Goal: Task Accomplishment & Management: Manage account settings

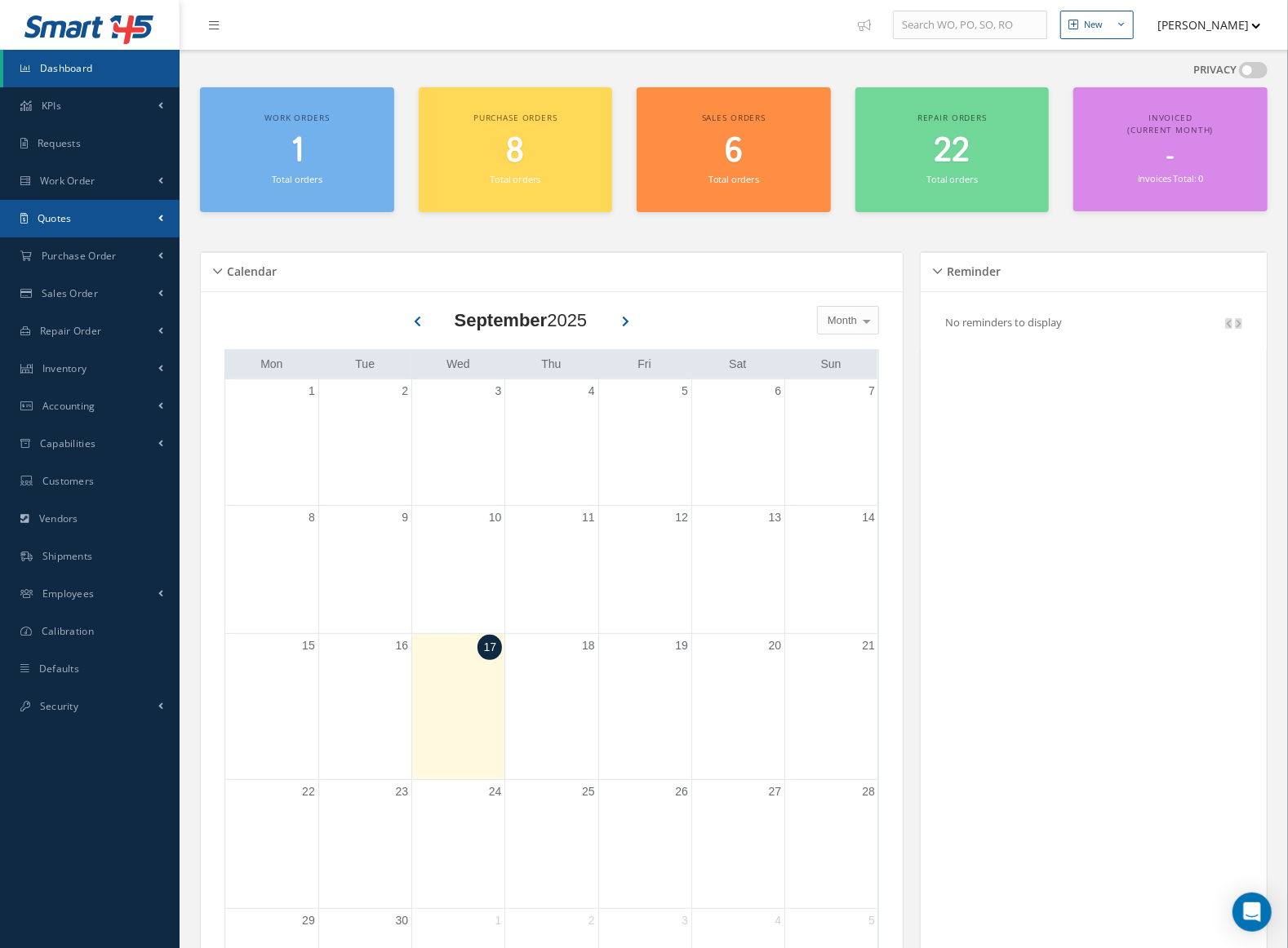
click at [103, 217] on link "Quotes" at bounding box center [89, 218] width 179 height 37
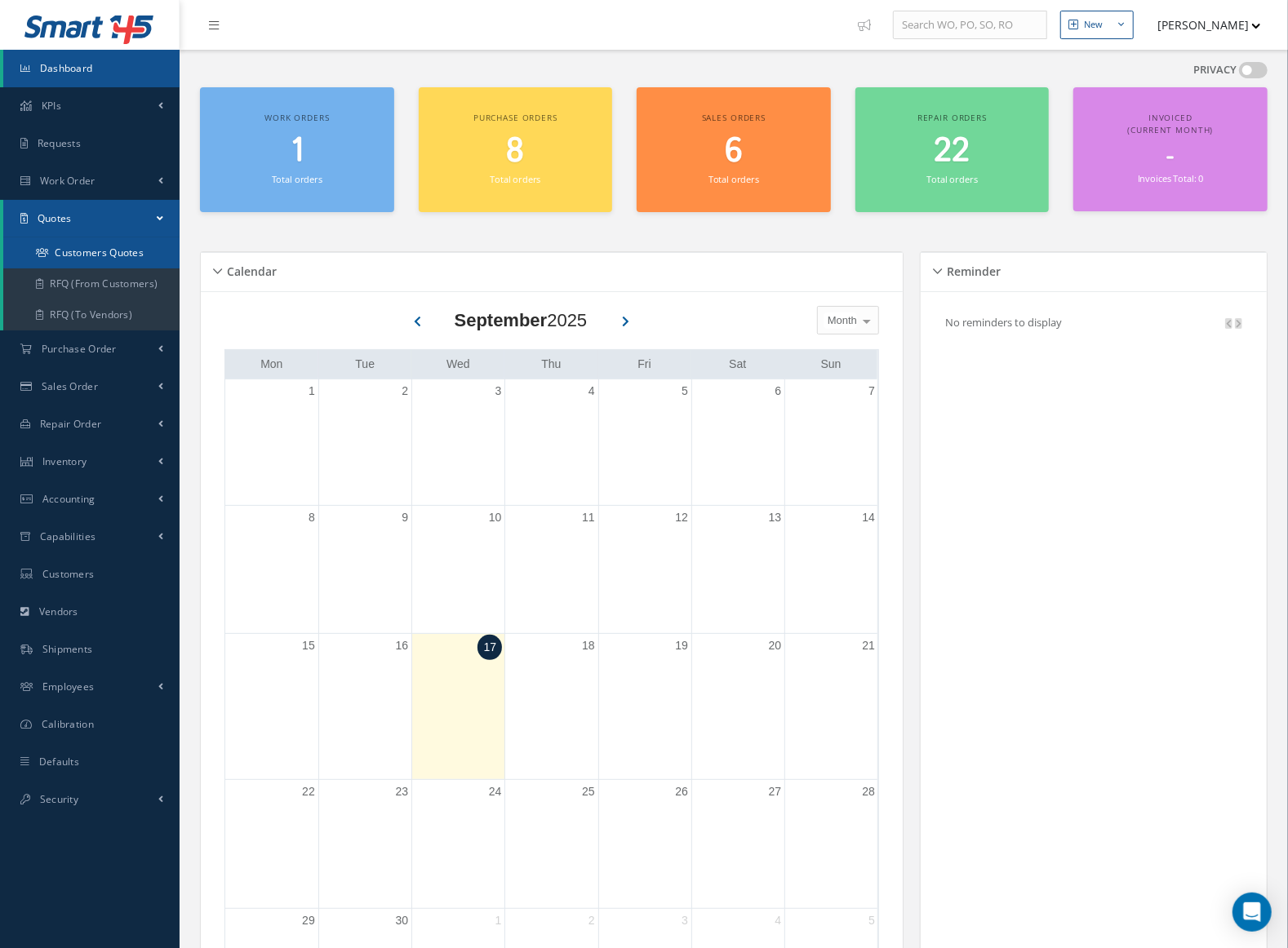
click at [107, 249] on link "Customers Quotes" at bounding box center [93, 253] width 179 height 31
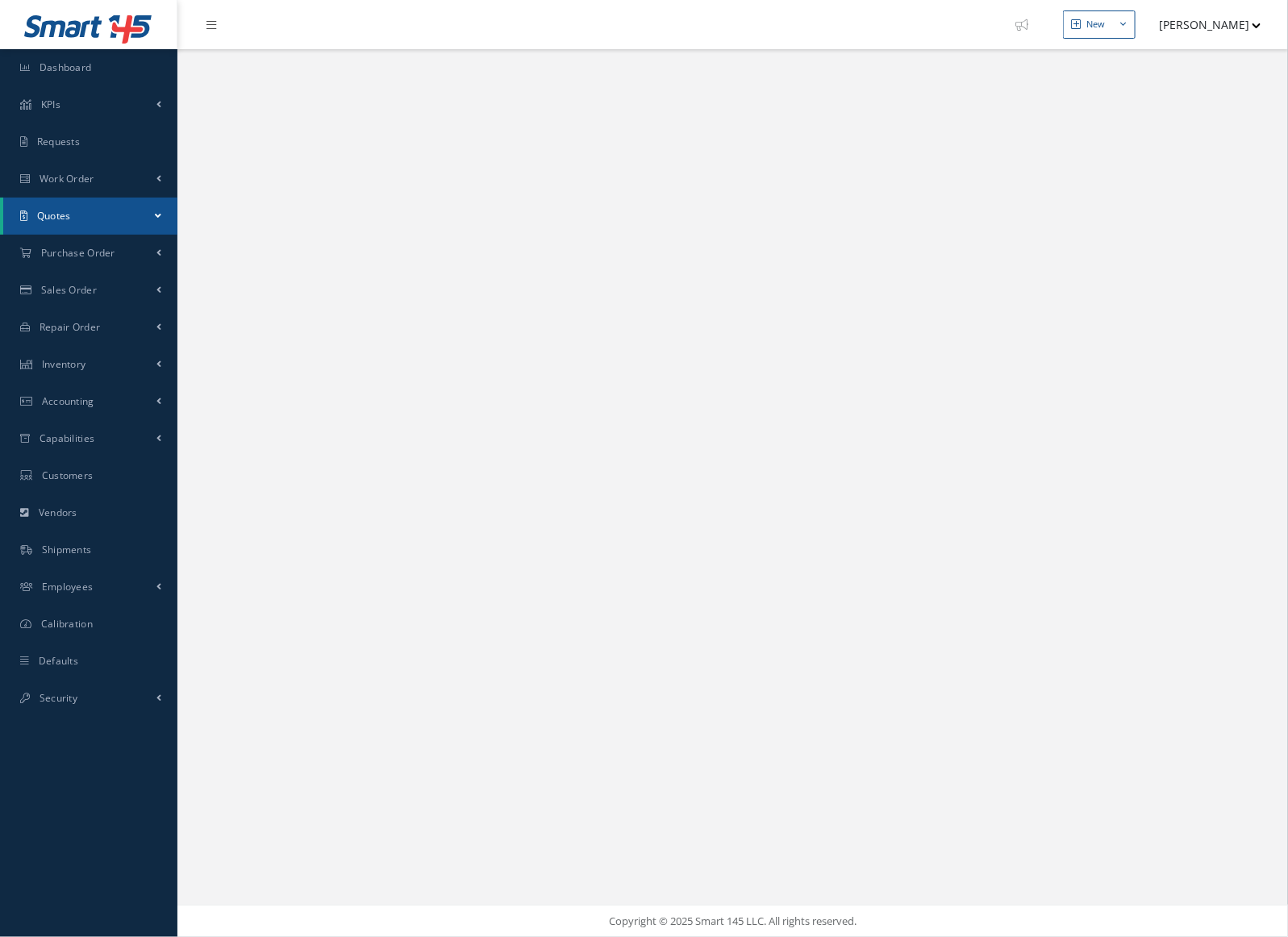
select select "25"
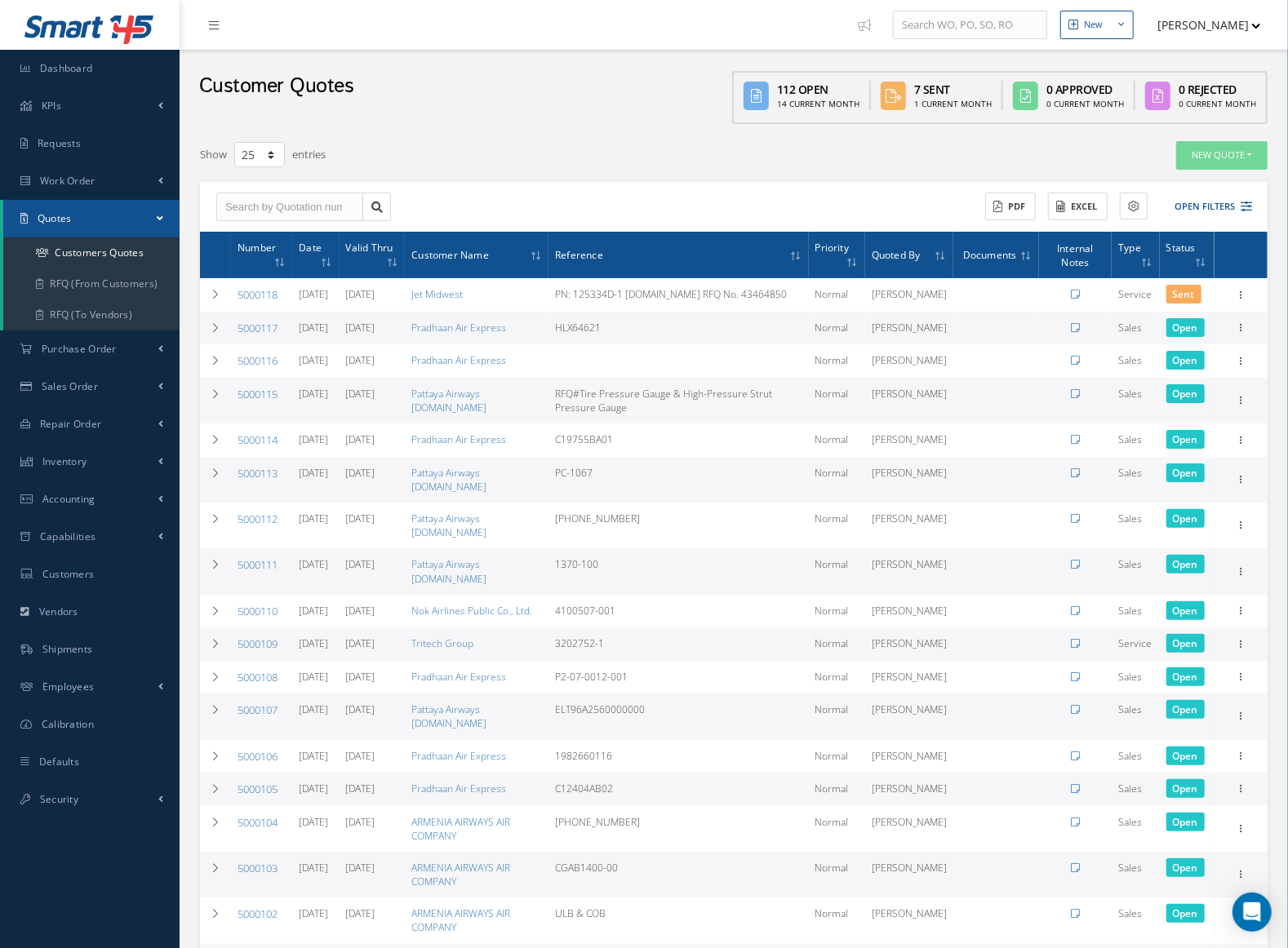
scroll to position [602, 0]
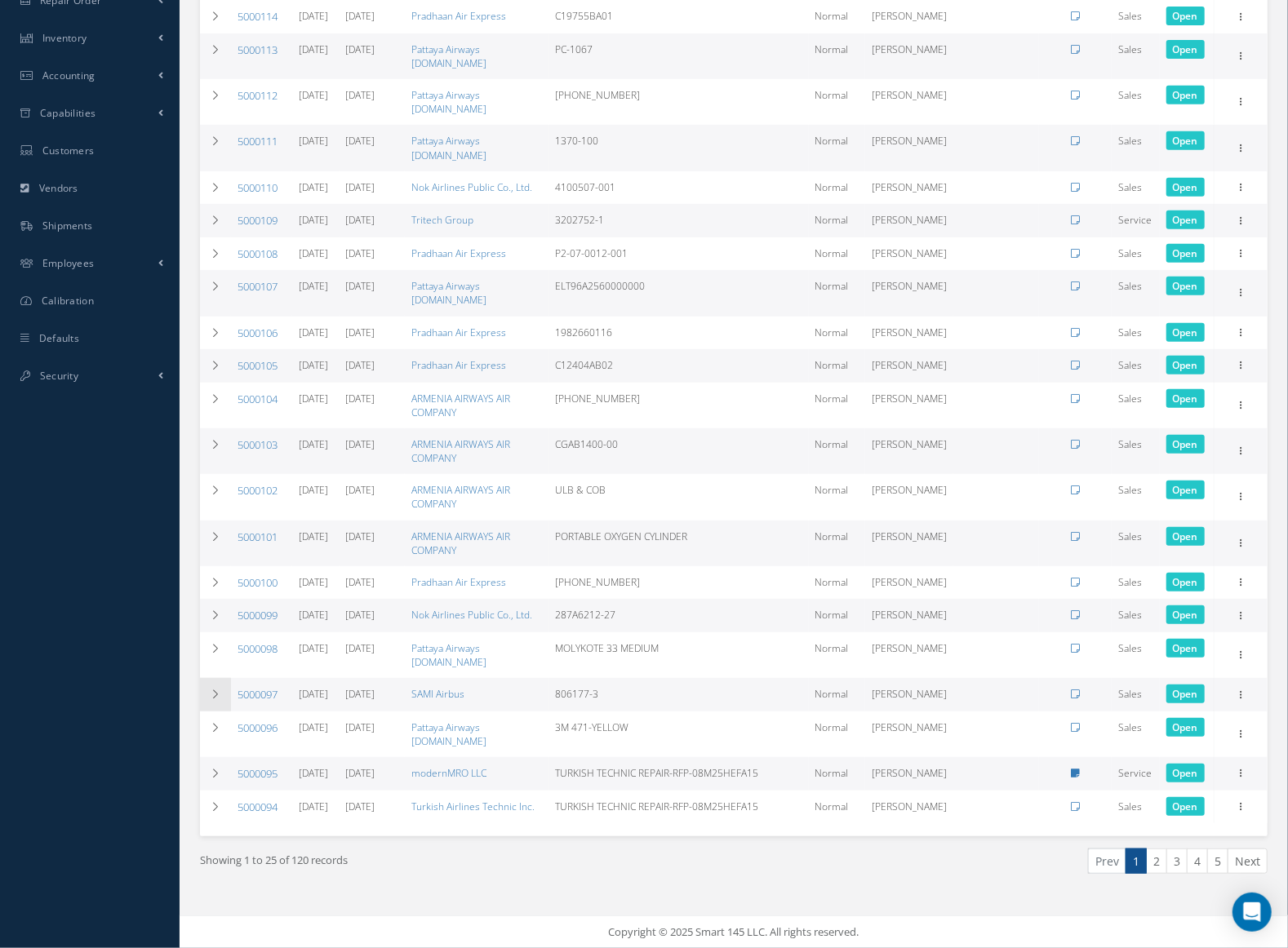
click at [215, 689] on icon at bounding box center [216, 694] width 12 height 10
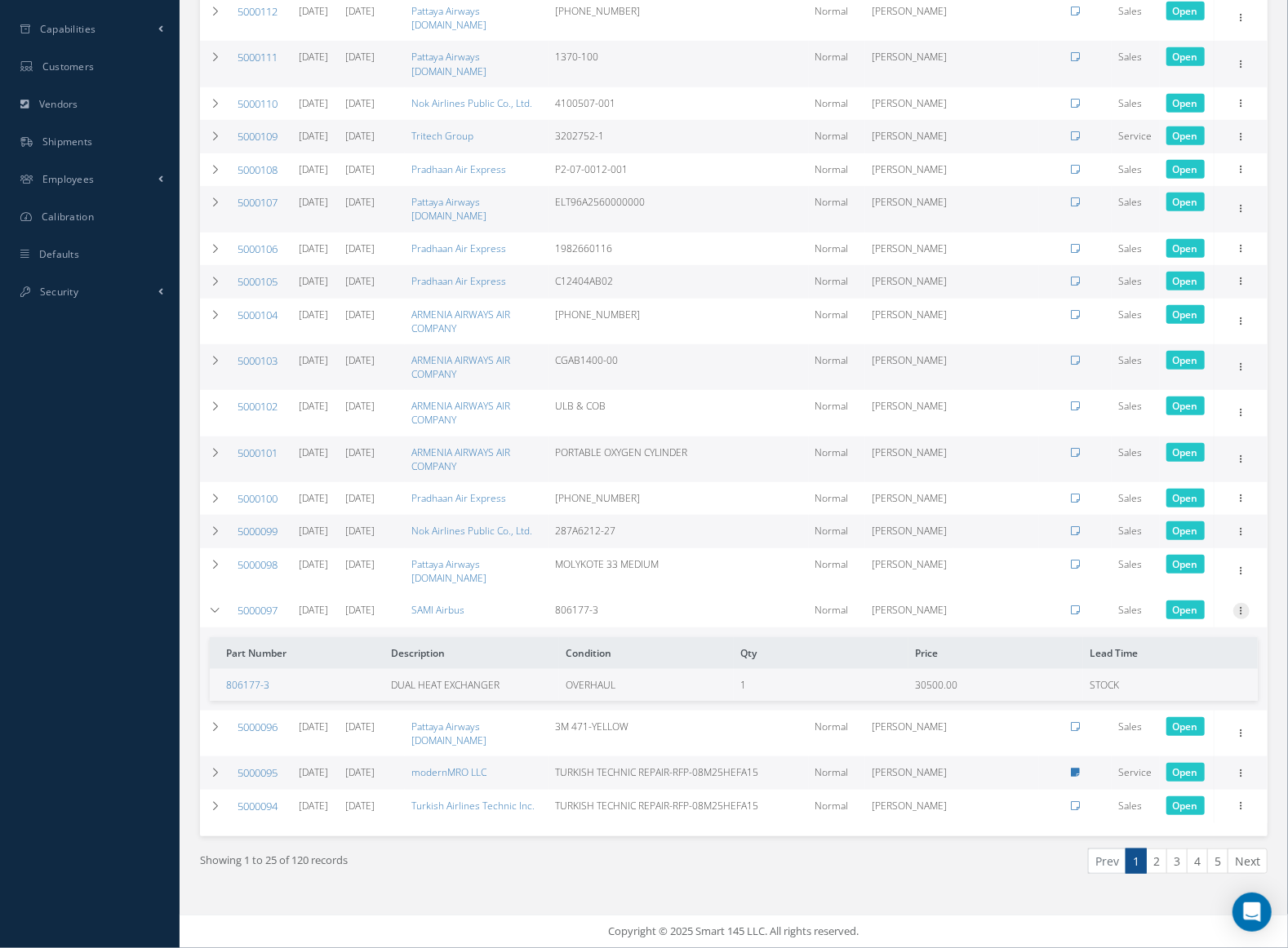
click at [1238, 617] on icon at bounding box center [1242, 610] width 17 height 13
click at [1216, 632] on link "Edit" at bounding box center [1166, 622] width 129 height 21
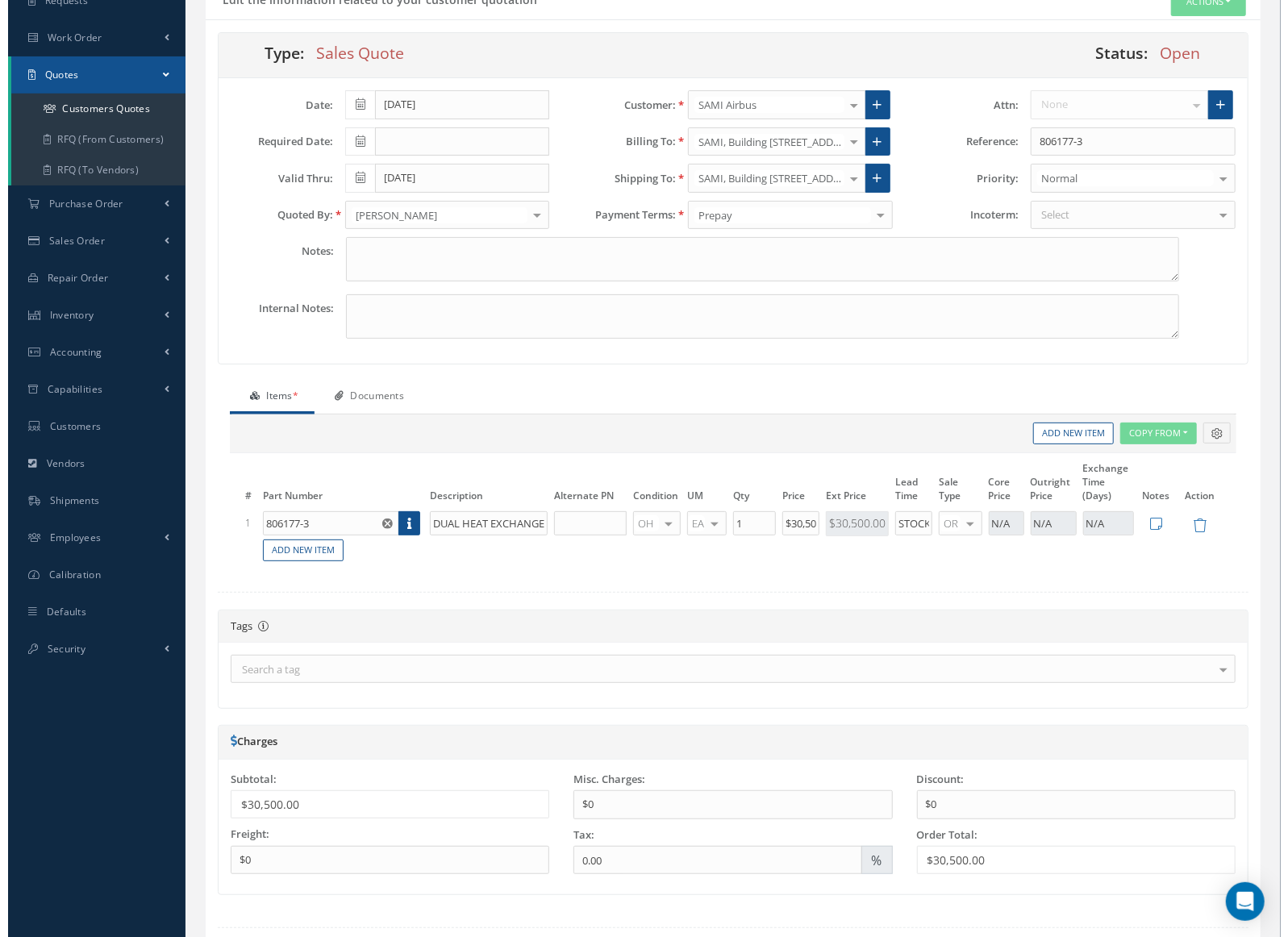
scroll to position [235, 0]
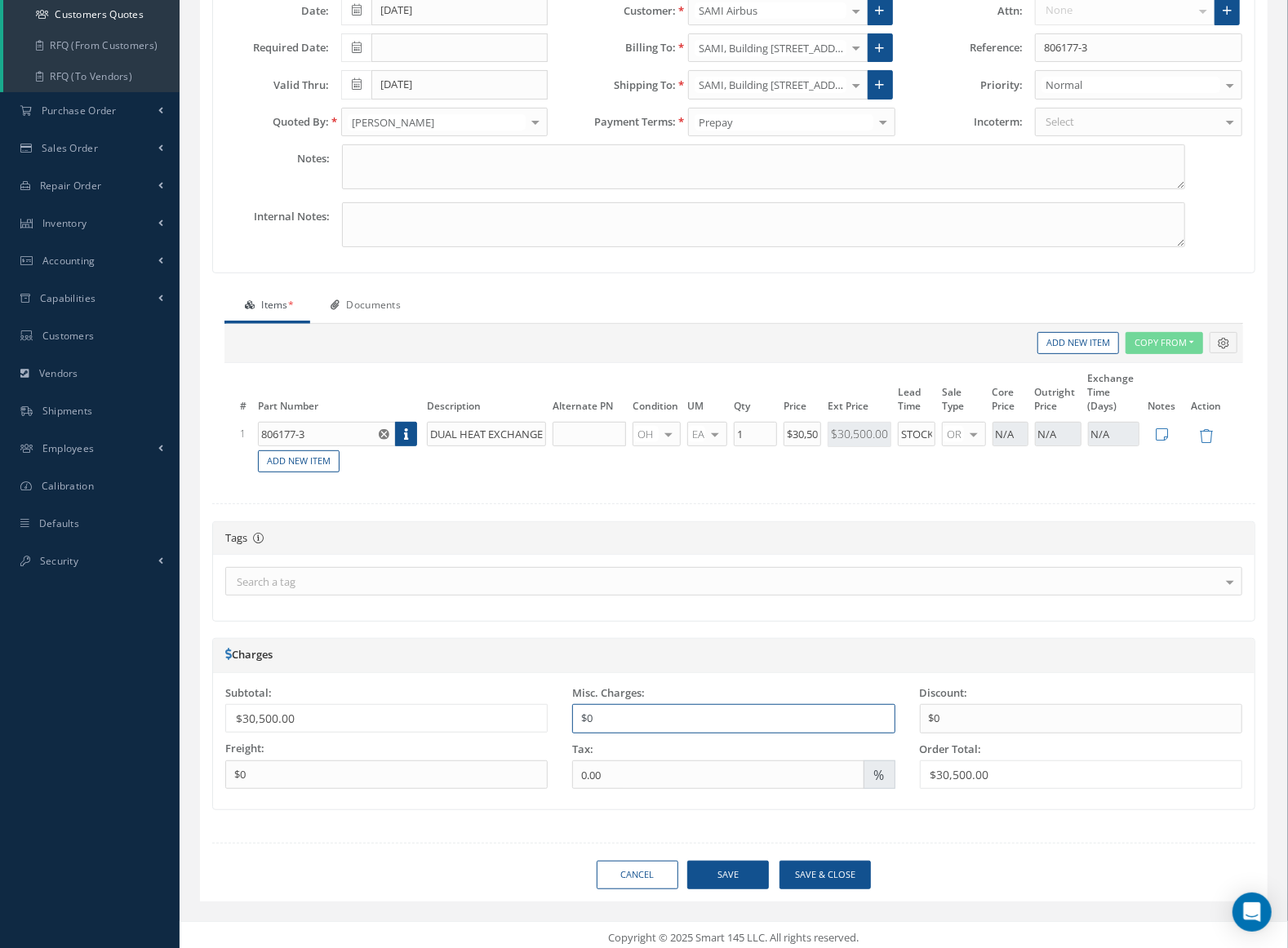
drag, startPoint x: 768, startPoint y: 717, endPoint x: 306, endPoint y: 683, distance: 463.2
click at [310, 685] on div "Subtotal: $30,500.00 Freight: $0 Misc. Charges: $0 Tax: 0.00 % Discount: $0" at bounding box center [734, 741] width 1042 height 112
type input "$1,200"
click at [1162, 440] on link at bounding box center [1162, 434] width 12 height 19
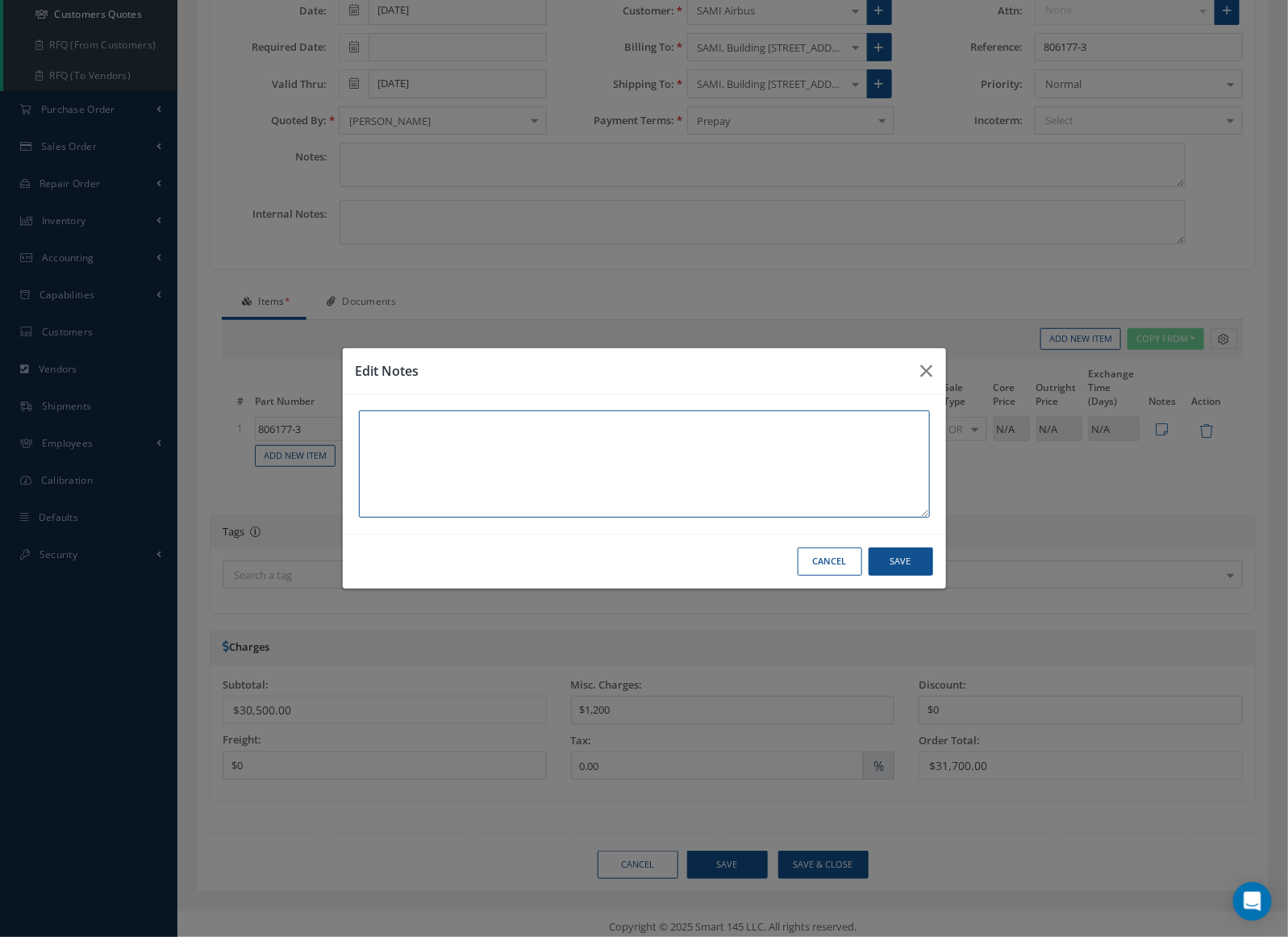
click at [773, 433] on textarea at bounding box center [644, 464] width 571 height 107
type textarea "$1,200 fee added for fresh SV Inspection"
click at [900, 578] on div "Cancel Save" at bounding box center [644, 561] width 604 height 55
click at [900, 576] on div "Cancel Save" at bounding box center [644, 561] width 604 height 55
click at [907, 567] on button "Save" at bounding box center [900, 561] width 65 height 29
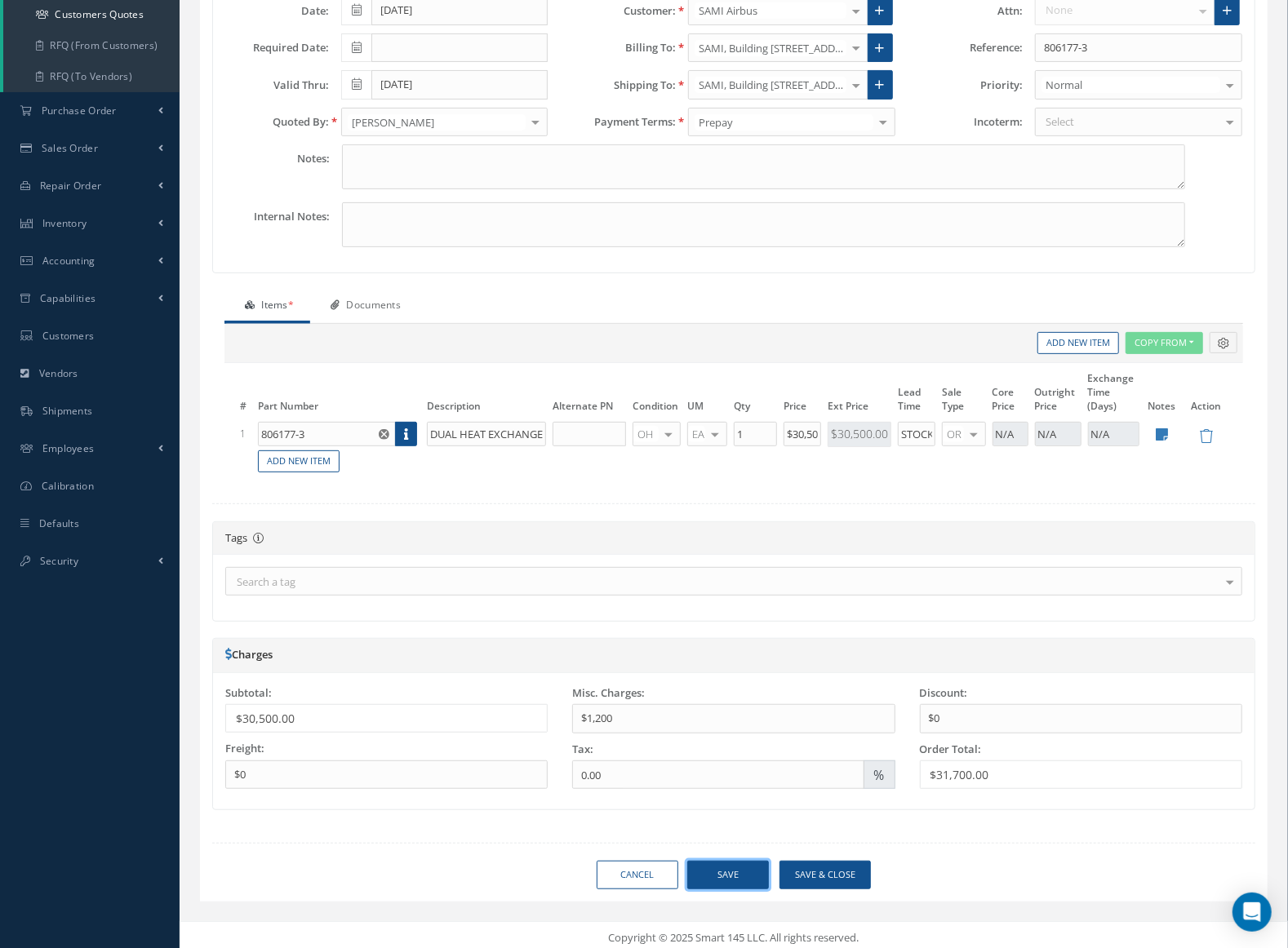
click at [759, 872] on button "Save" at bounding box center [727, 875] width 82 height 29
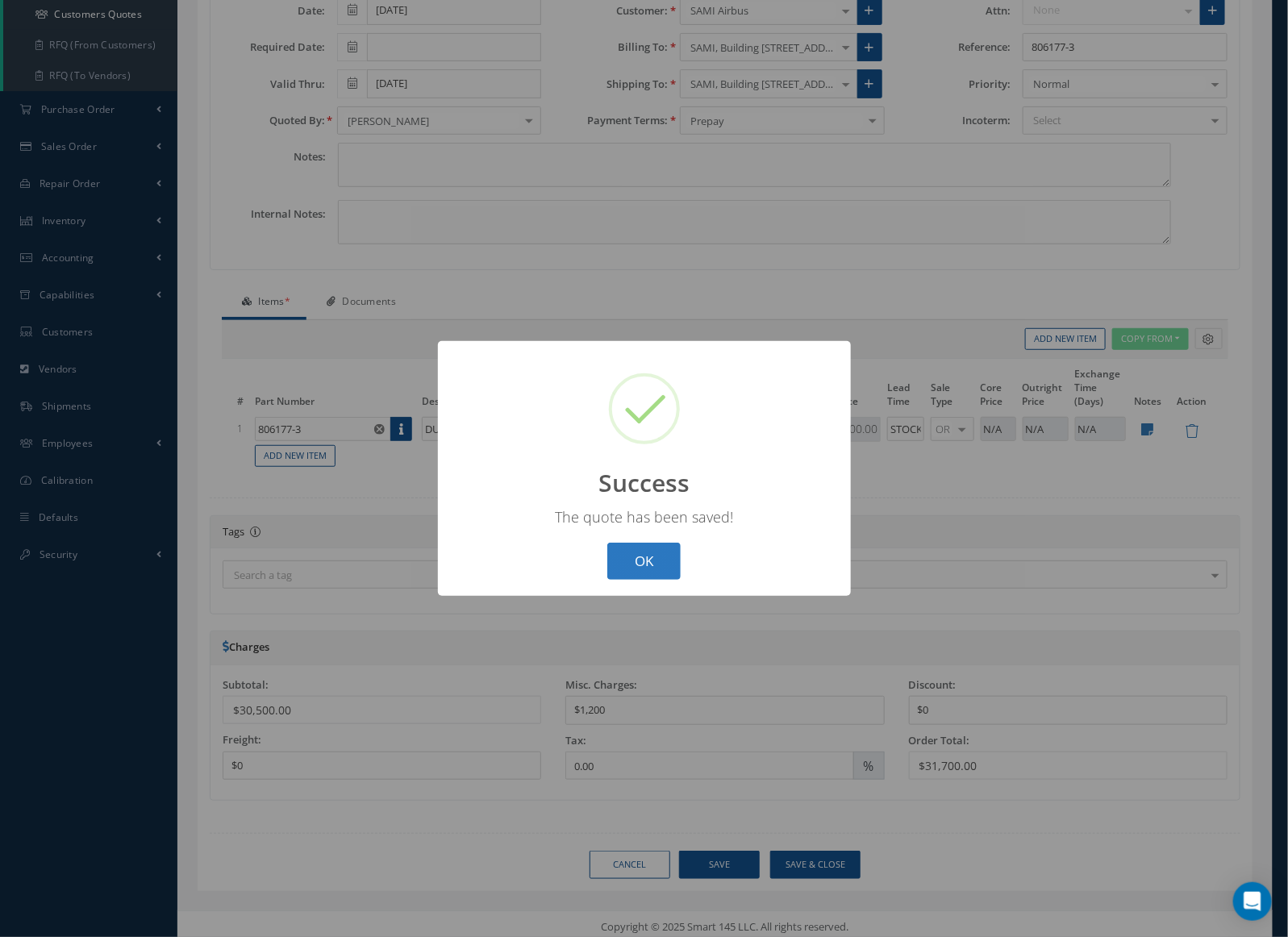
click at [674, 552] on button "OK" at bounding box center [644, 562] width 74 height 38
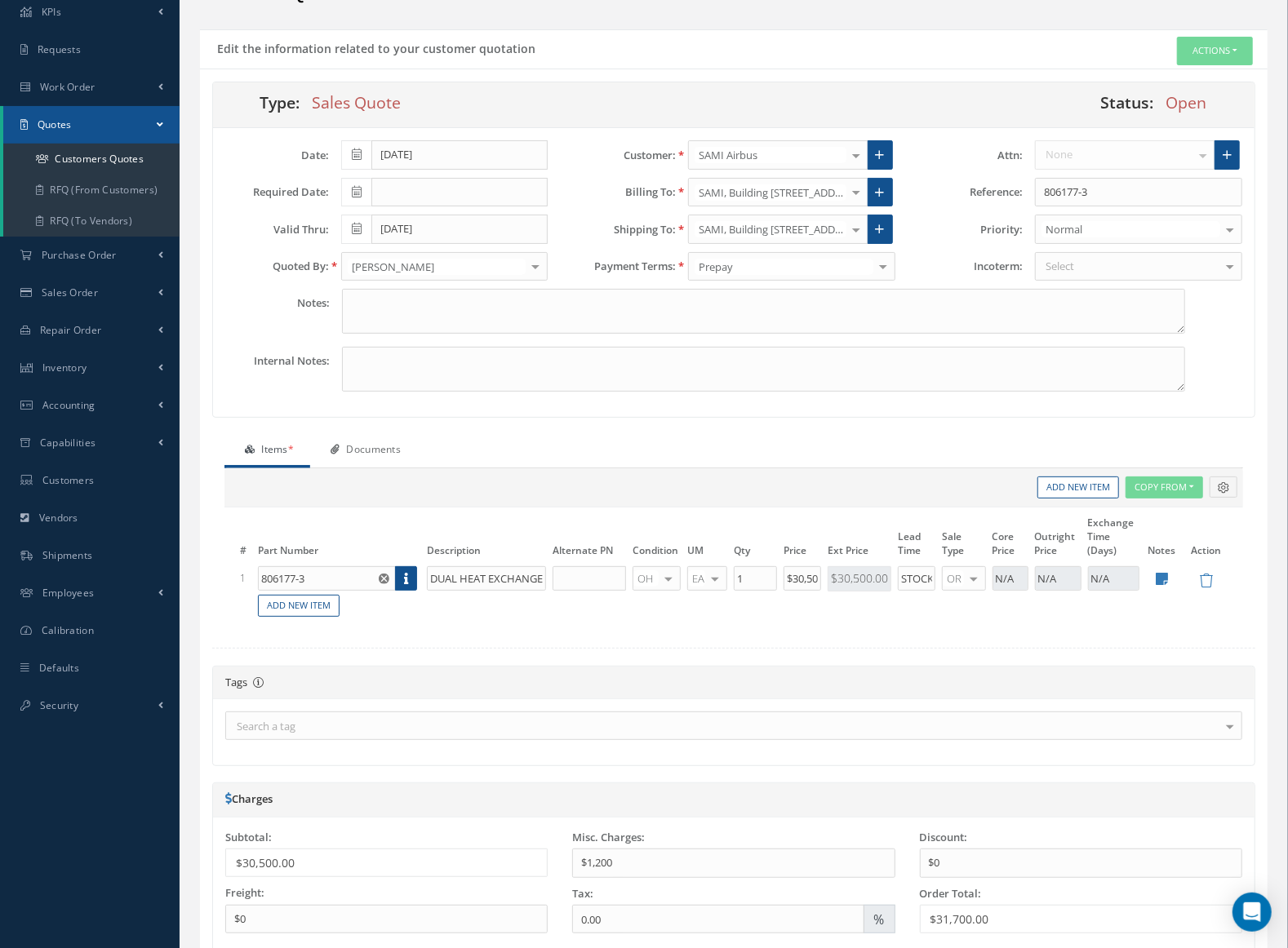
scroll to position [0, 0]
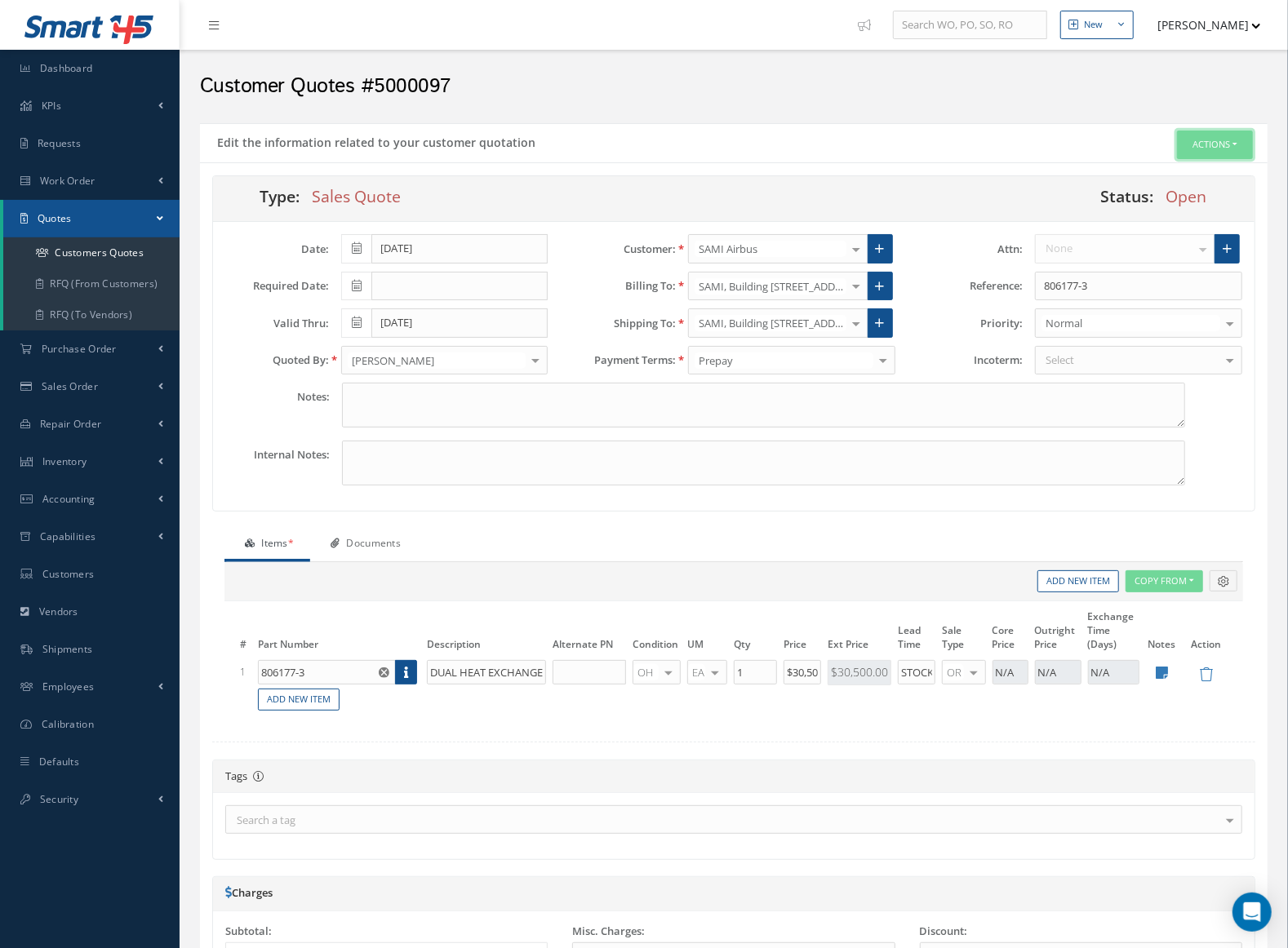
drag, startPoint x: 1201, startPoint y: 146, endPoint x: 1201, endPoint y: 160, distance: 14.0
click at [1201, 145] on button "Actions" at bounding box center [1215, 145] width 76 height 29
click at [1105, 312] on link "Customer Quotation" at bounding box center [1074, 314] width 138 height 26
